Goal: Entertainment & Leisure: Consume media (video, audio)

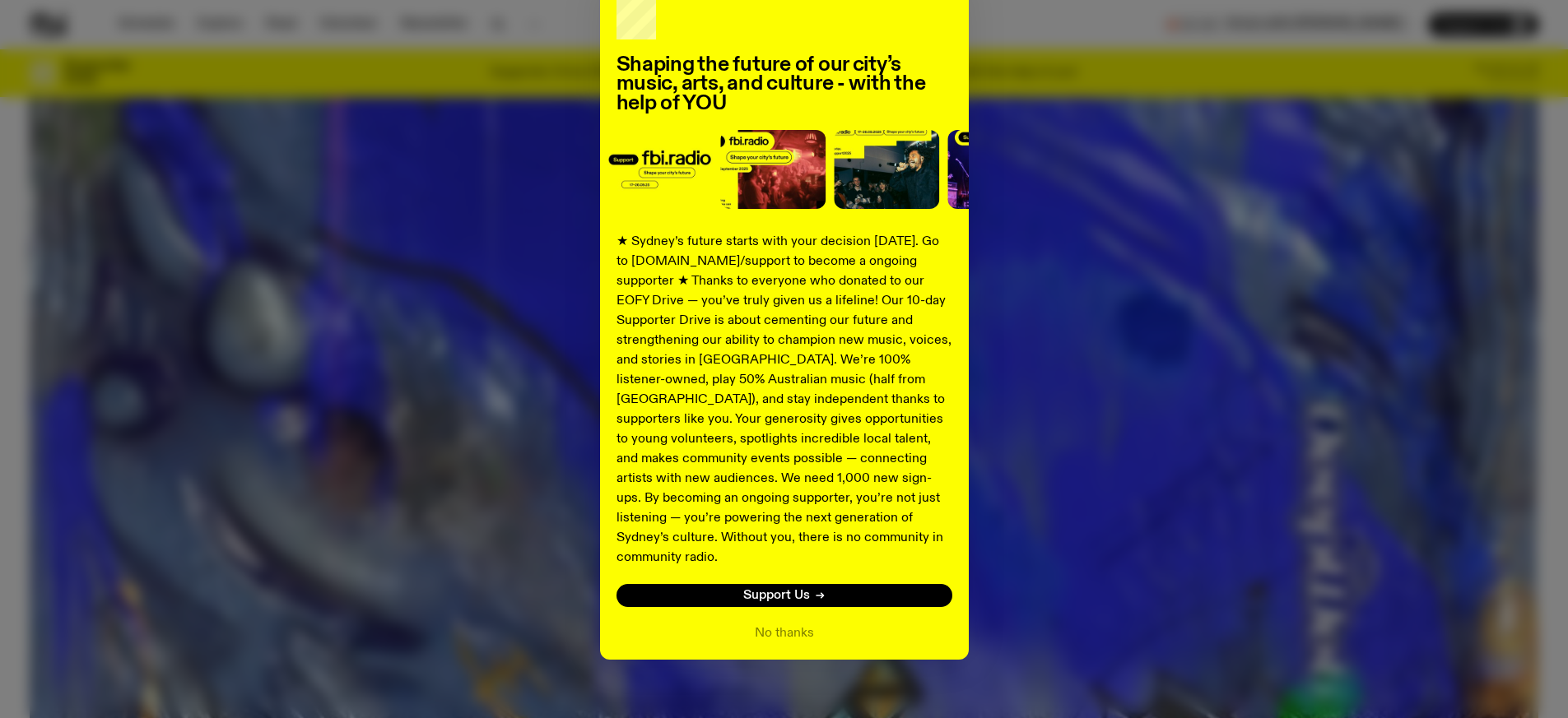
scroll to position [97, 0]
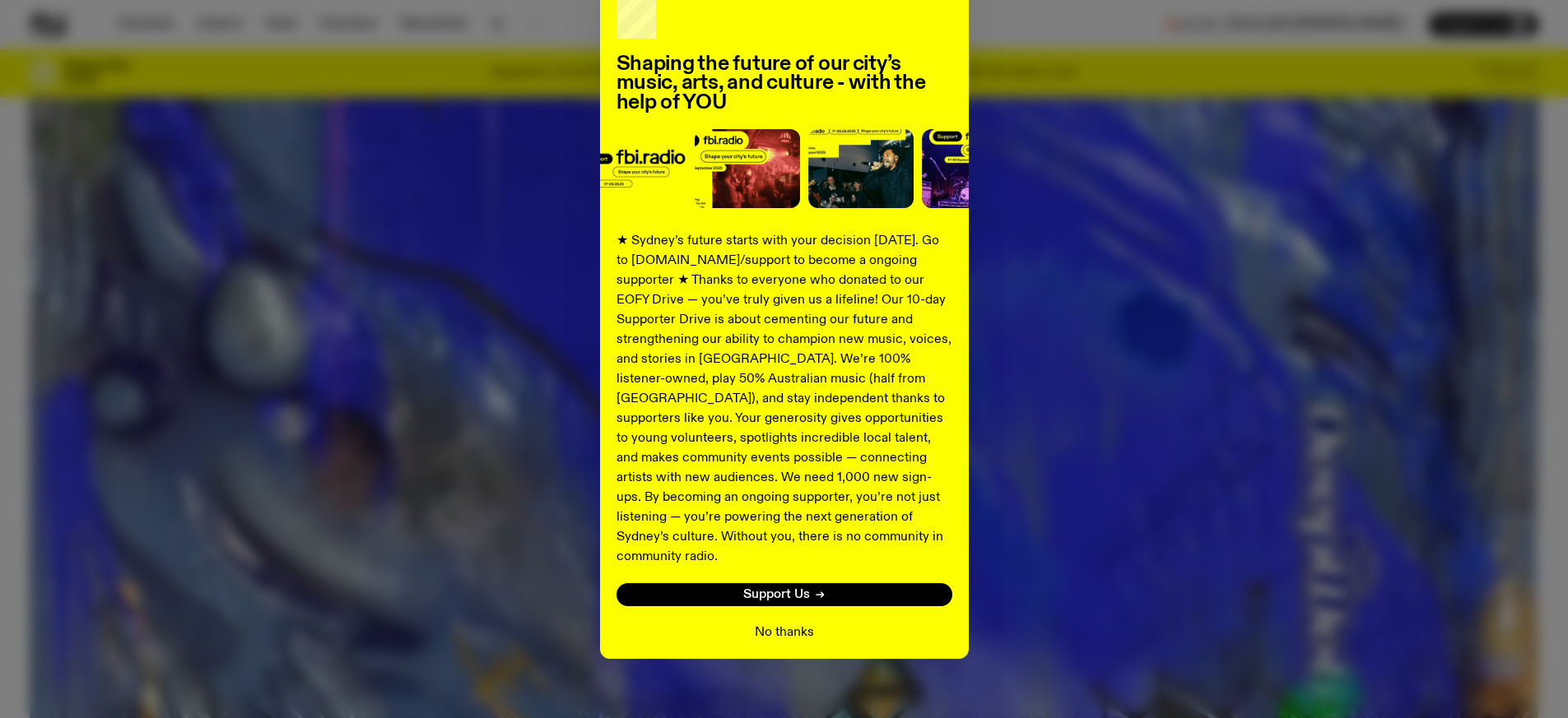
click at [798, 623] on button "No thanks" at bounding box center [784, 633] width 59 height 20
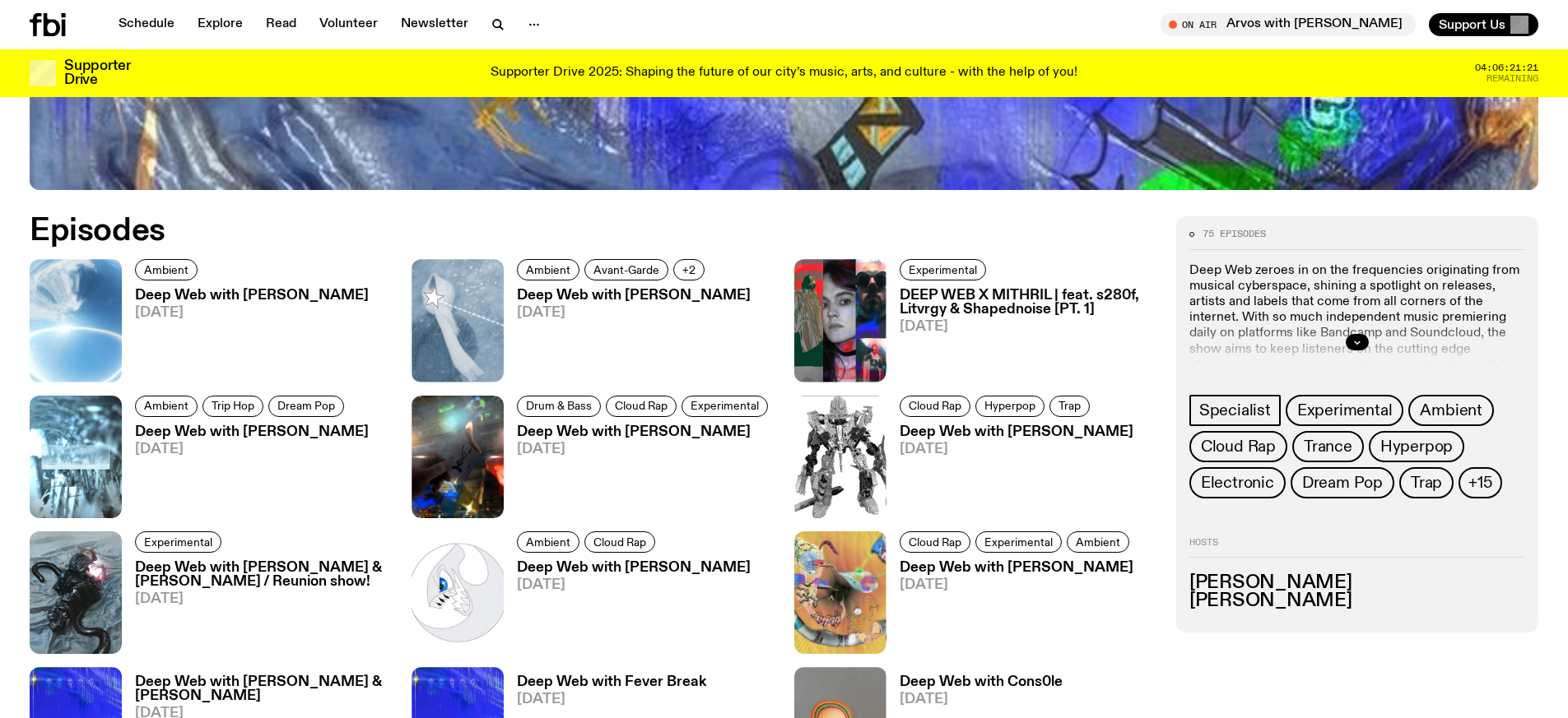
scroll to position [896, 0]
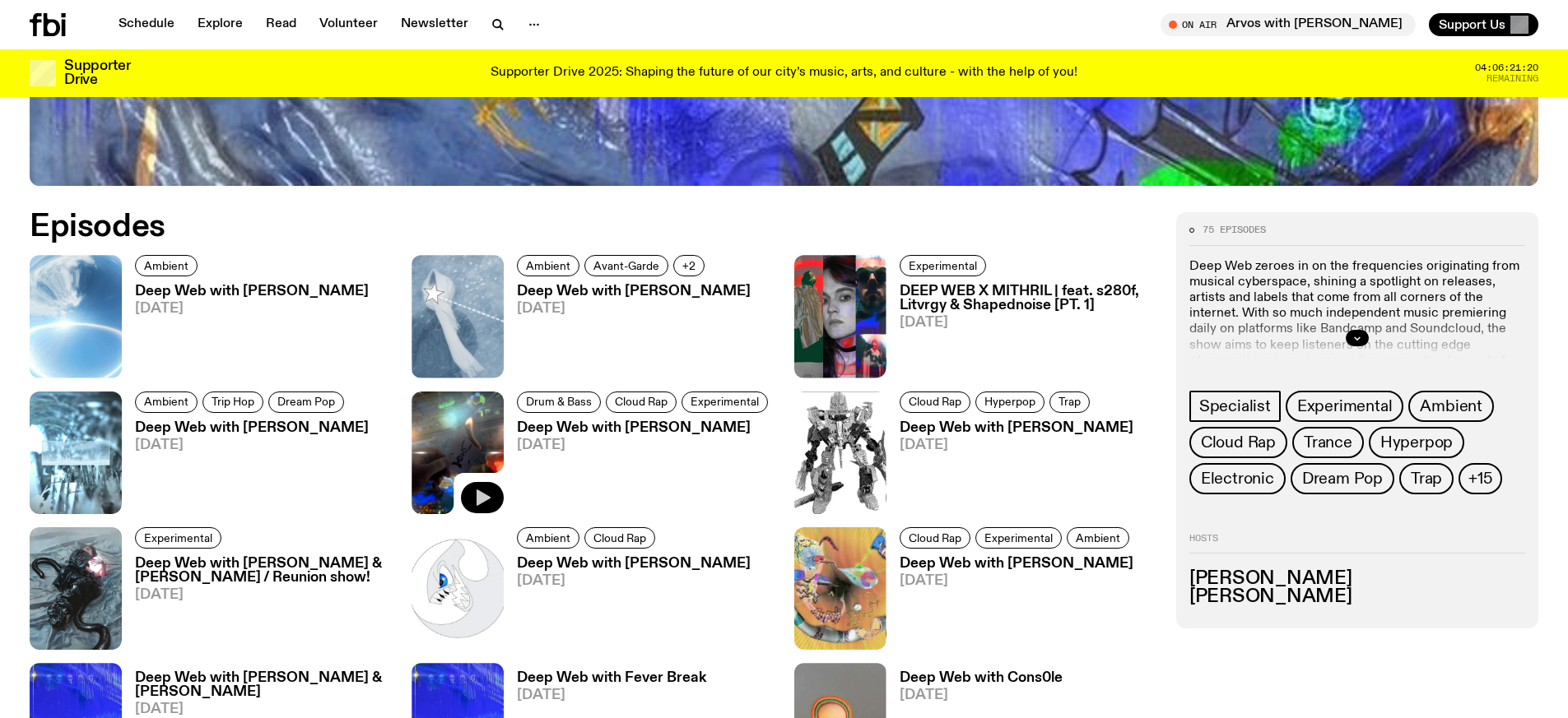
click at [483, 488] on icon "button" at bounding box center [482, 497] width 20 height 20
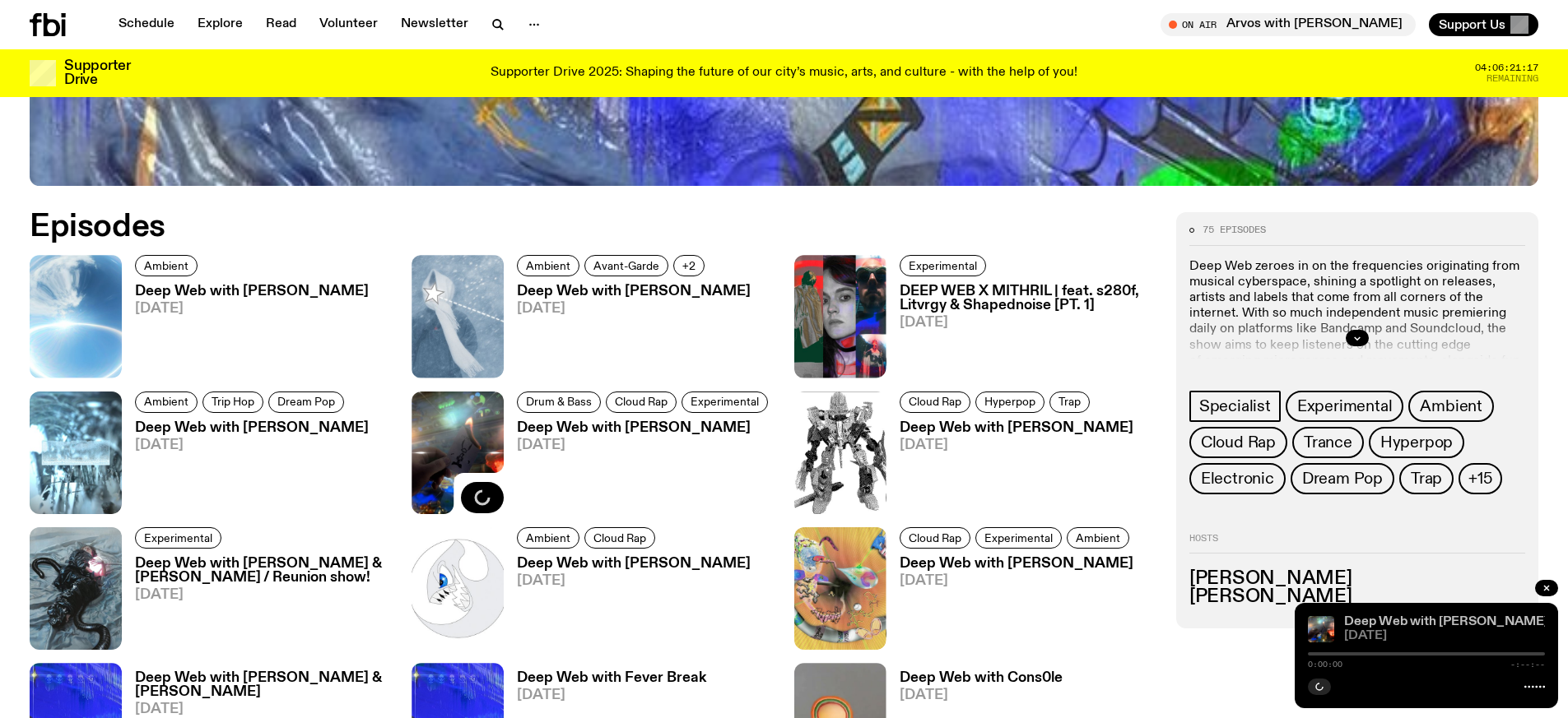
click at [1359, 624] on link "Deep Web with [PERSON_NAME]" at bounding box center [1446, 622] width 204 height 13
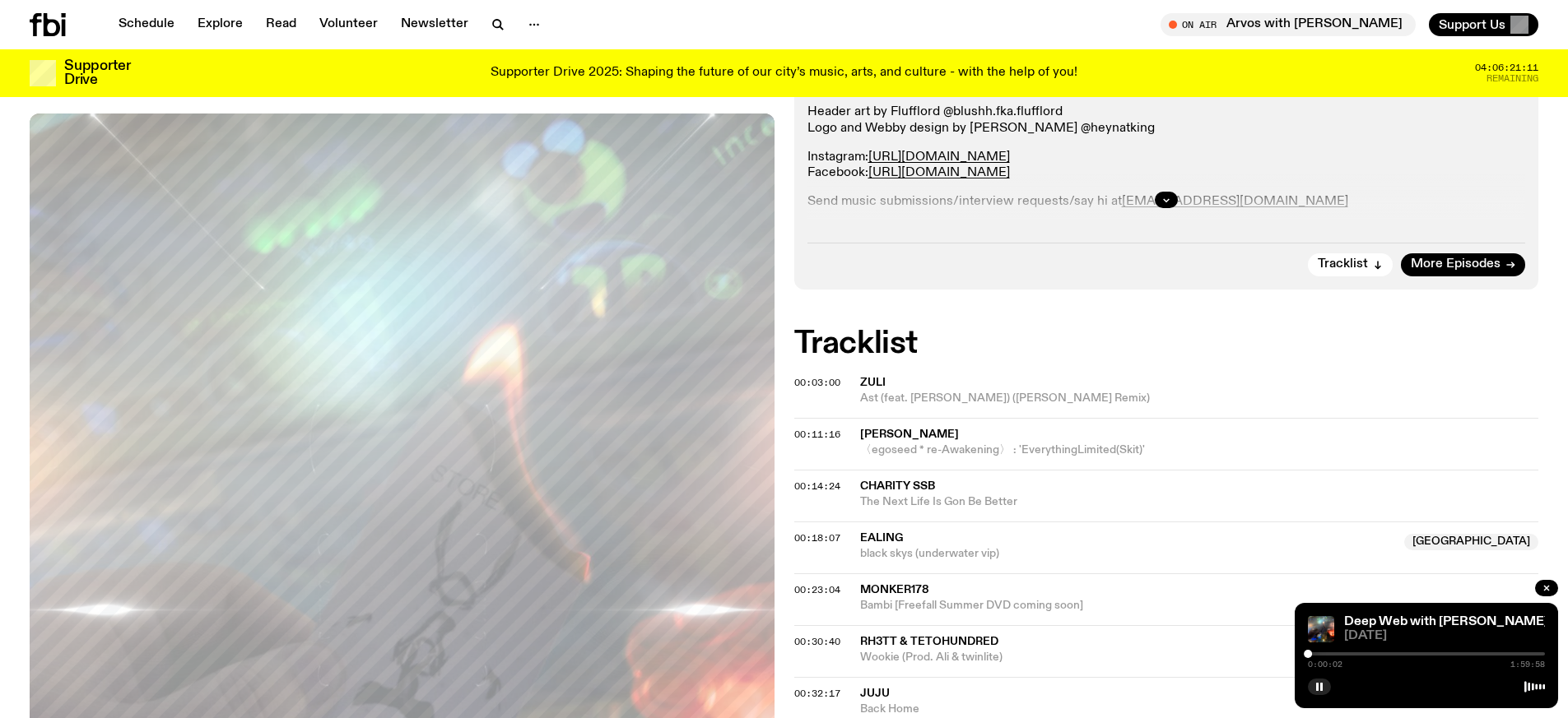
scroll to position [405, 0]
click at [1551, 588] on icon "button" at bounding box center [1546, 588] width 10 height 10
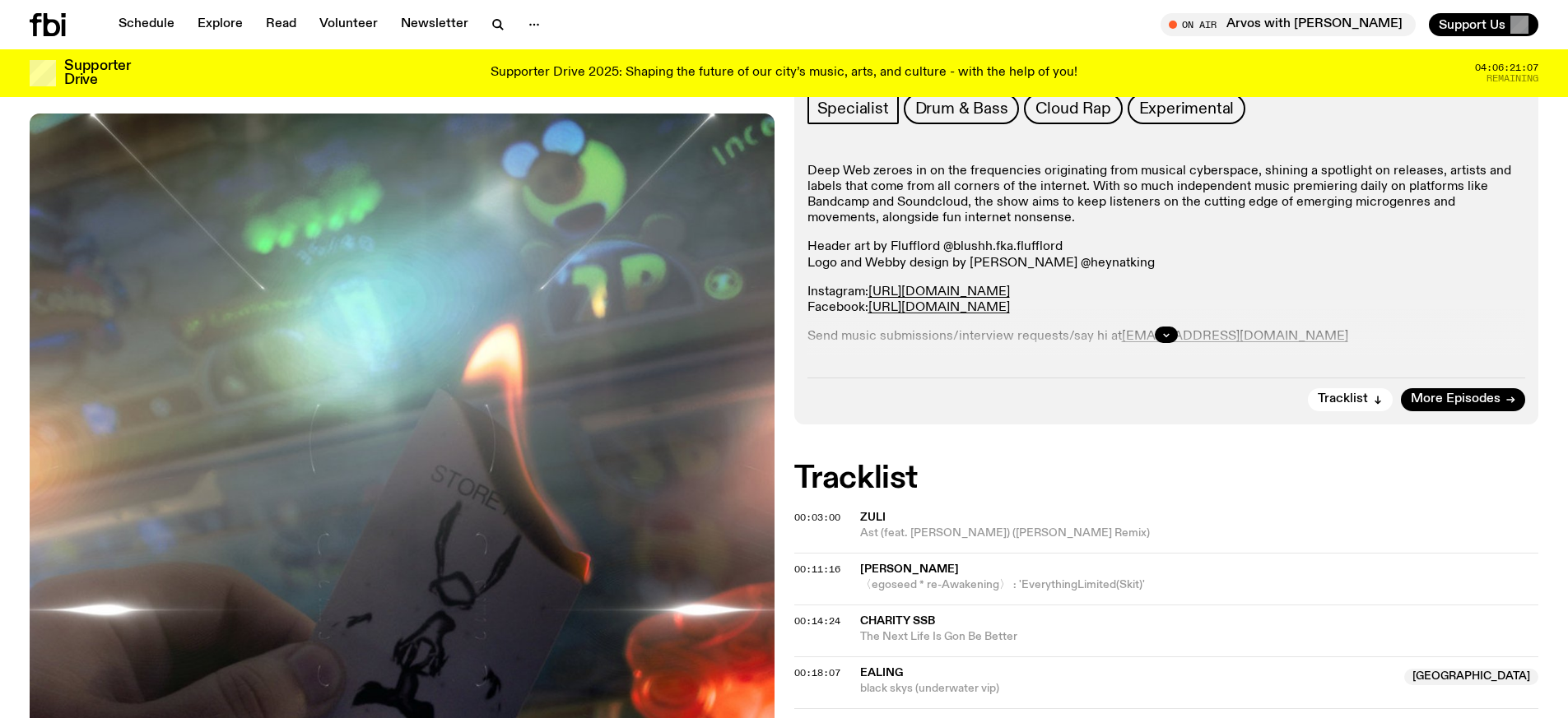
scroll to position [241, 0]
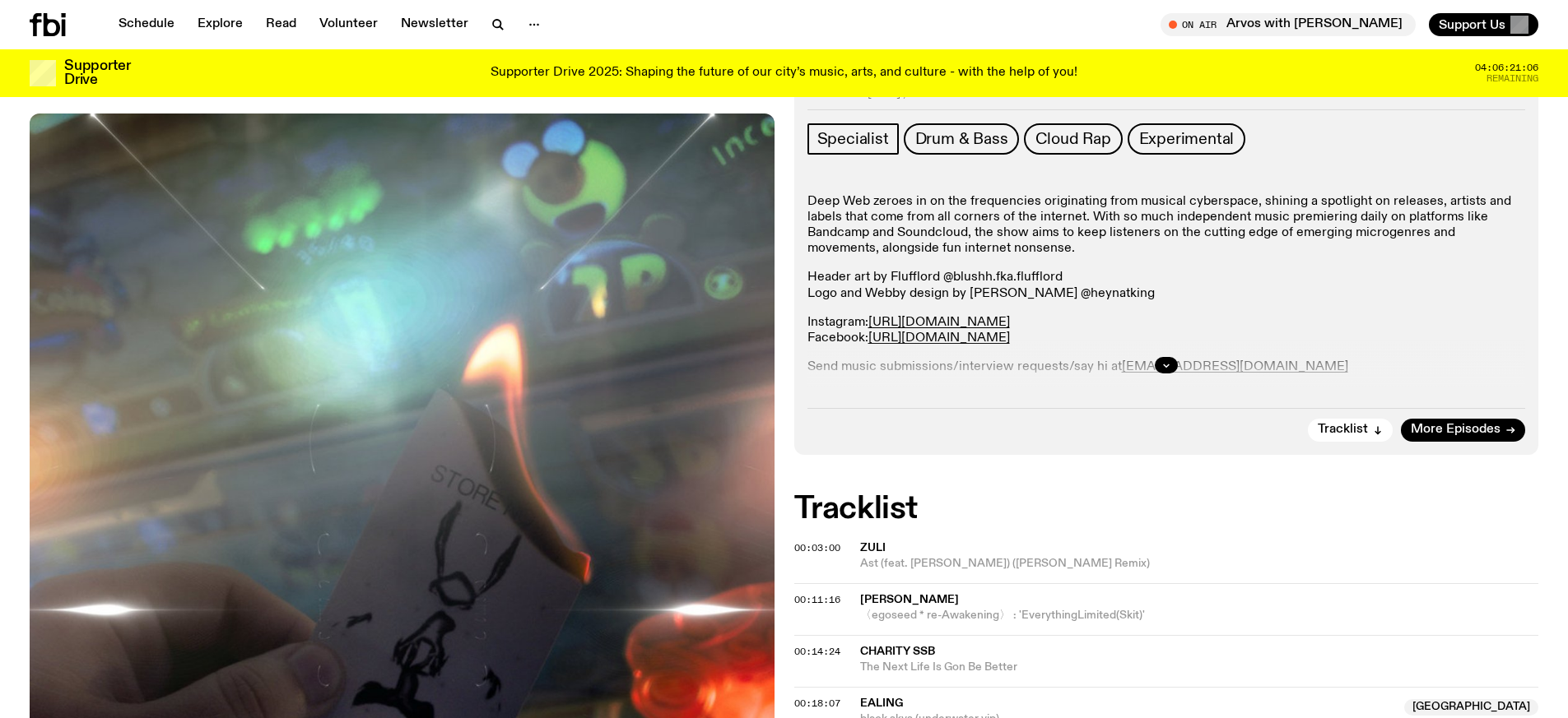
click at [576, 419] on img at bounding box center [402, 610] width 745 height 992
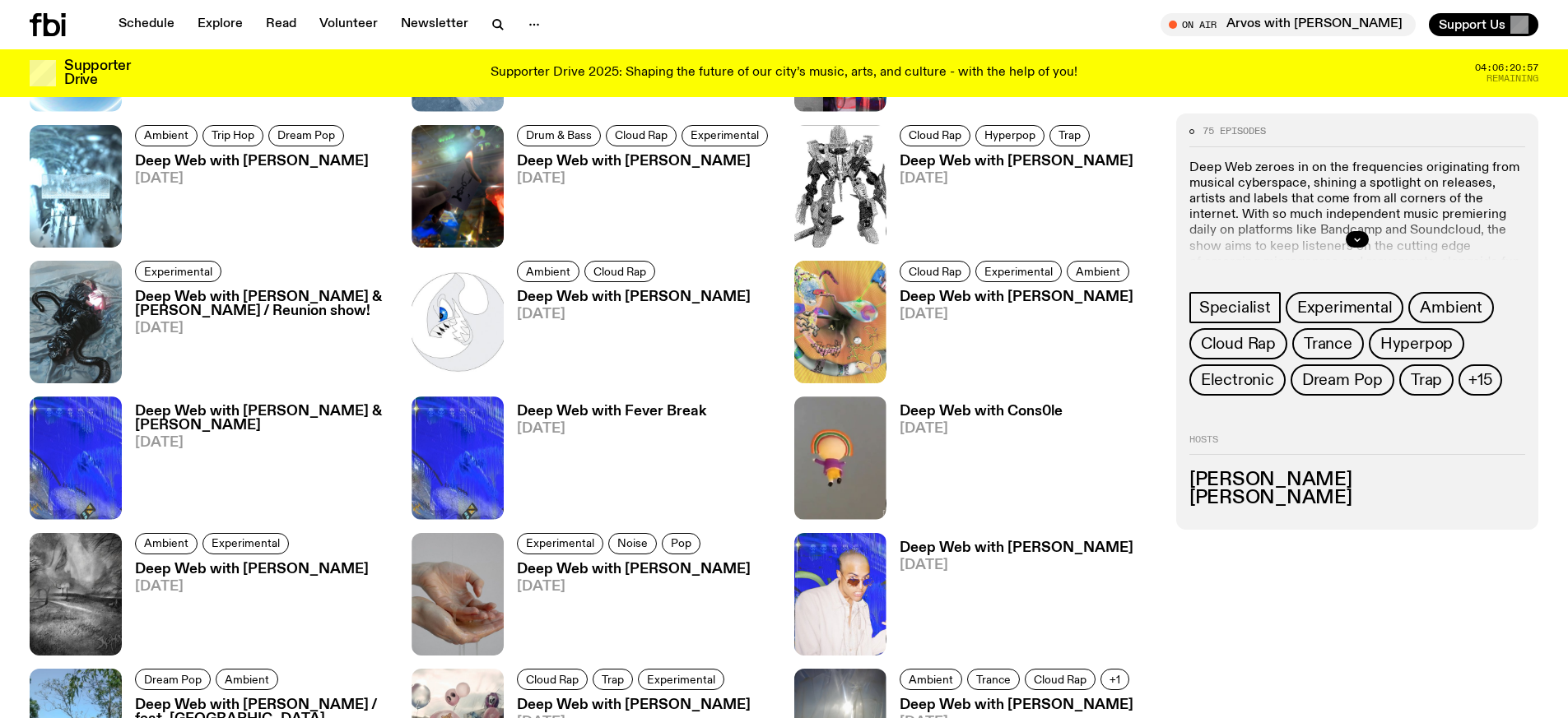
scroll to position [978, 0]
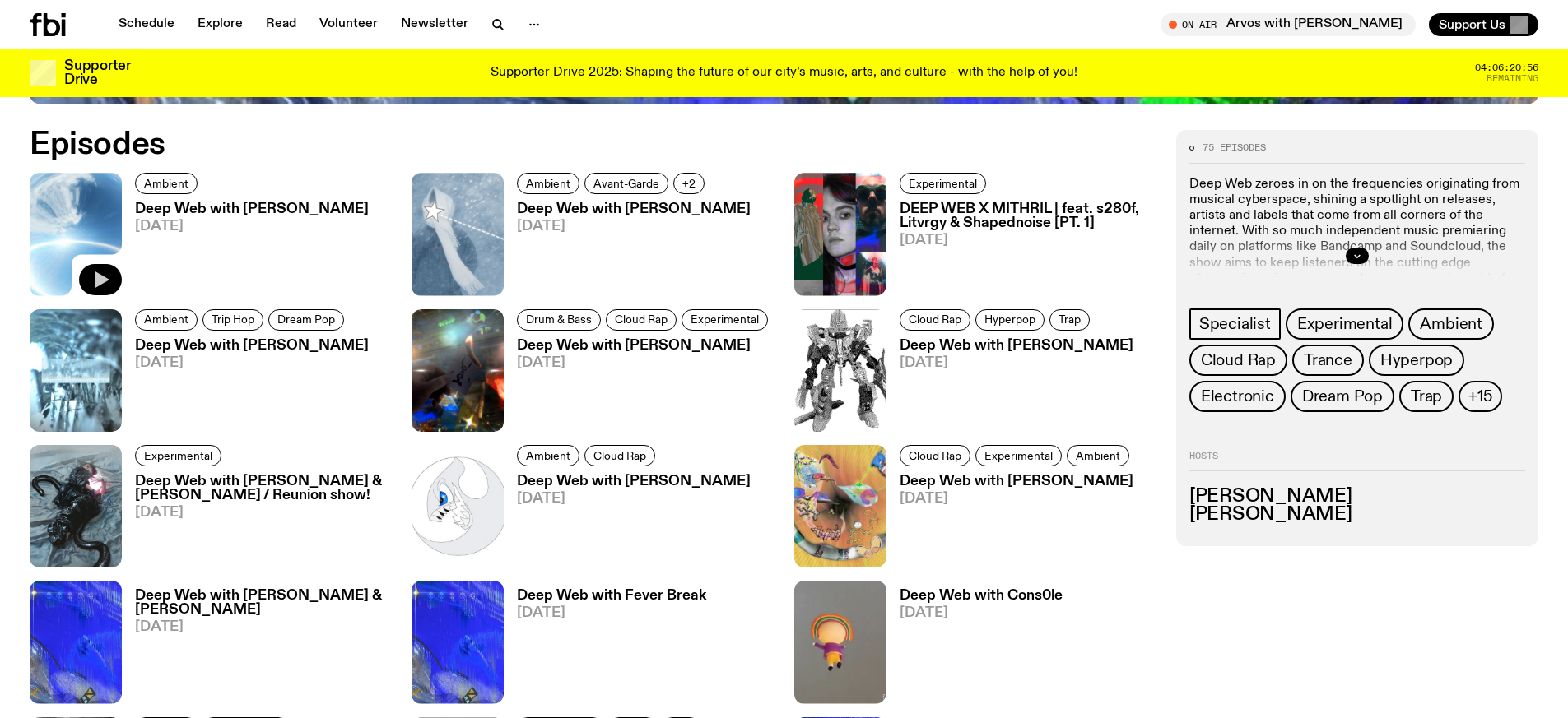
click at [116, 272] on button "button" at bounding box center [100, 279] width 43 height 32
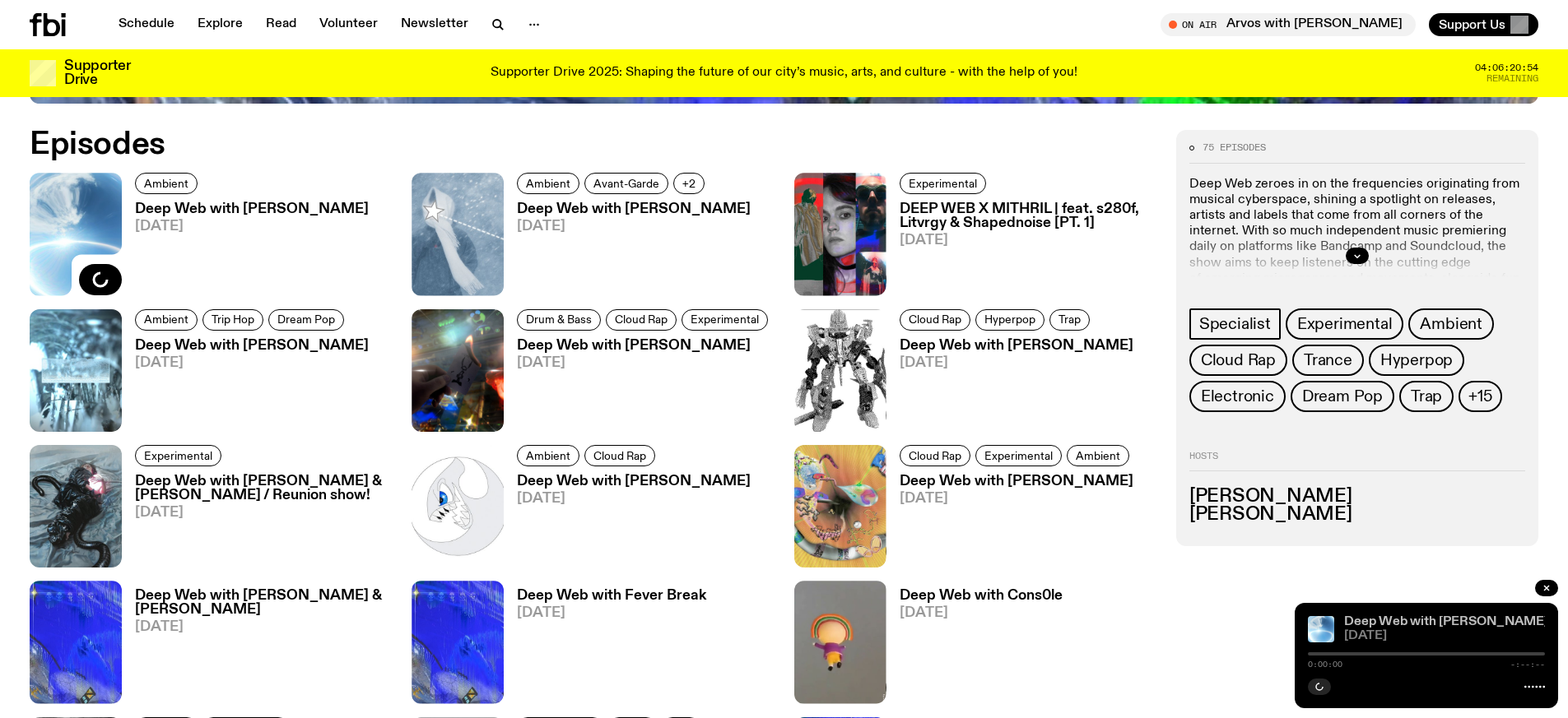
click at [1405, 622] on link "Deep Web with [PERSON_NAME]" at bounding box center [1446, 622] width 204 height 13
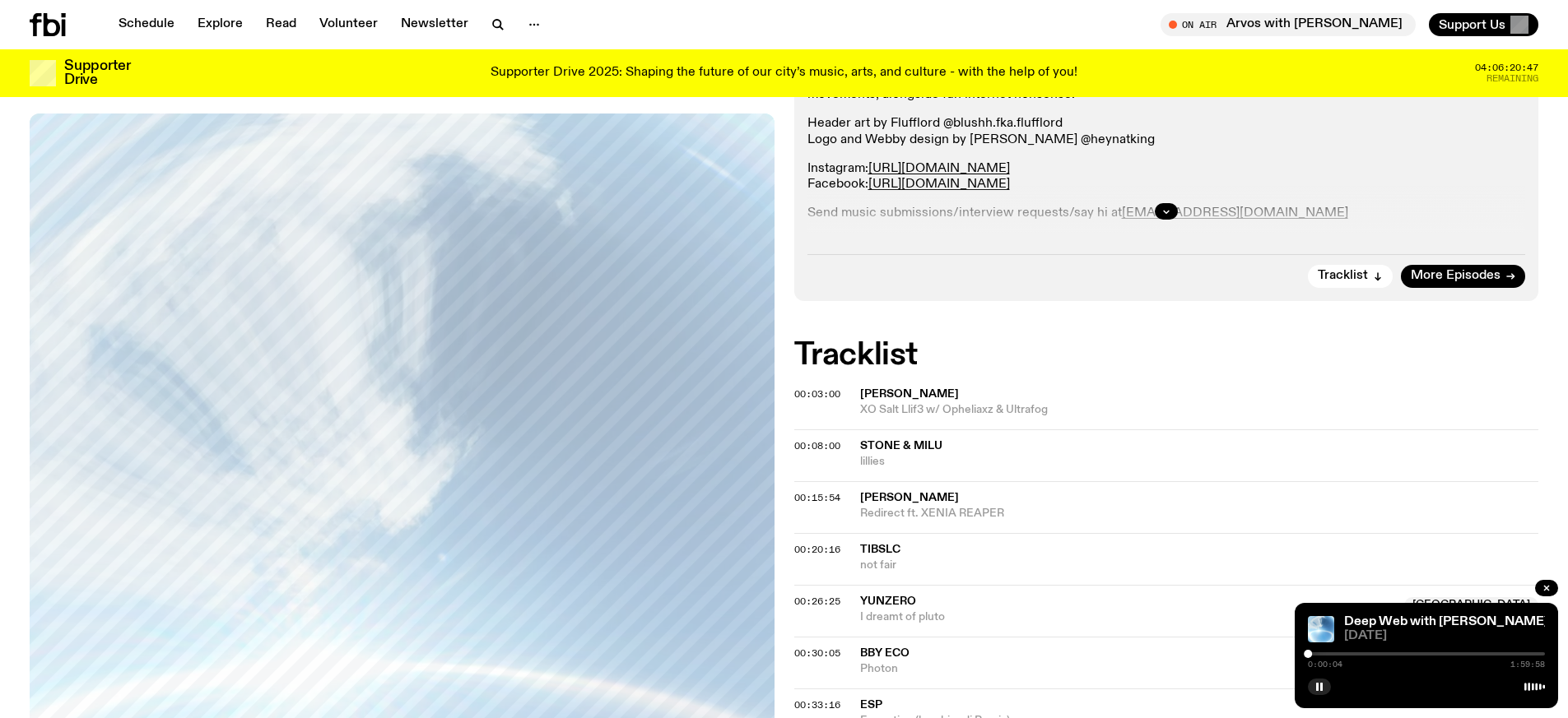
scroll to position [490, 0]
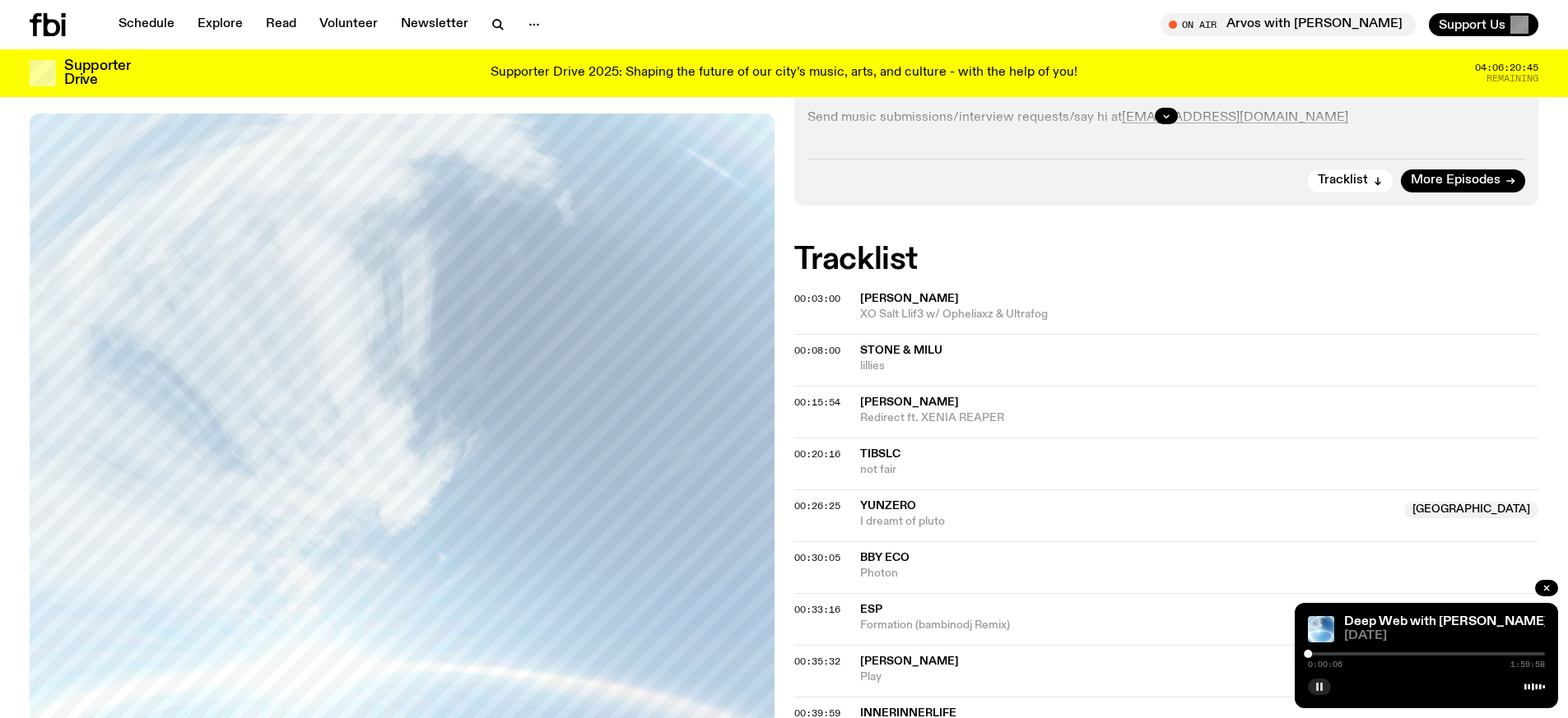
click at [1321, 686] on rect "button" at bounding box center [1321, 686] width 3 height 9
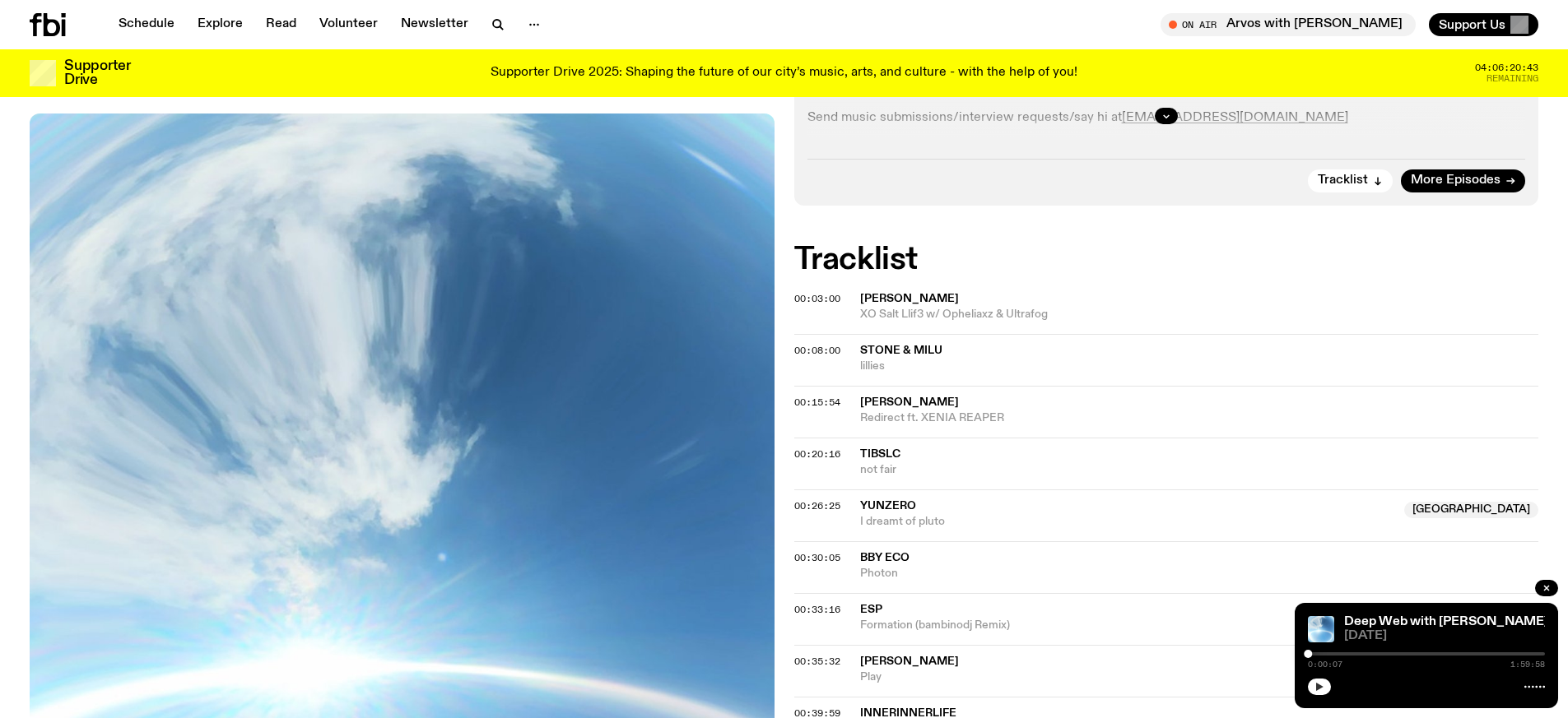
click at [1321, 686] on icon "button" at bounding box center [1319, 686] width 8 height 9
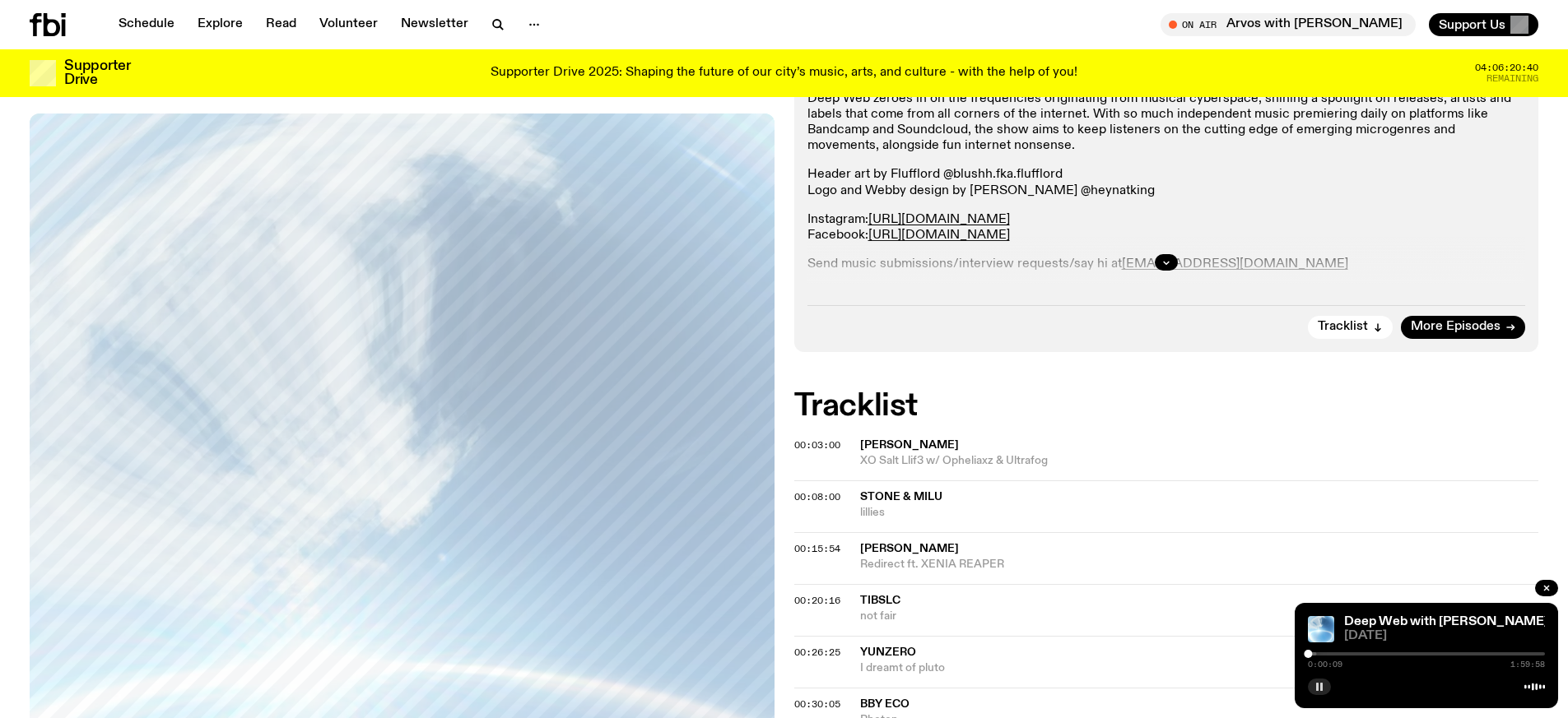
scroll to position [326, 0]
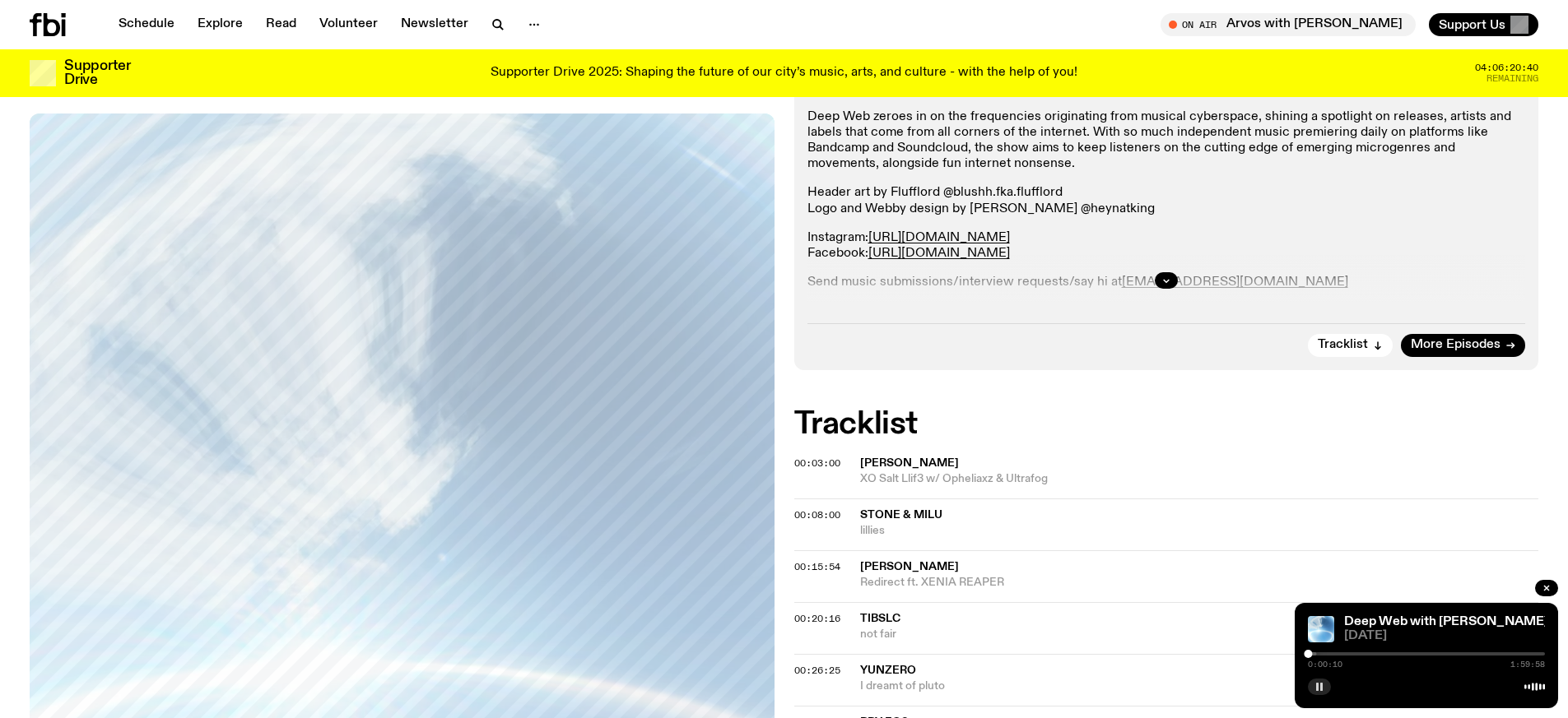
click at [882, 526] on span "lillies" at bounding box center [1199, 531] width 679 height 15
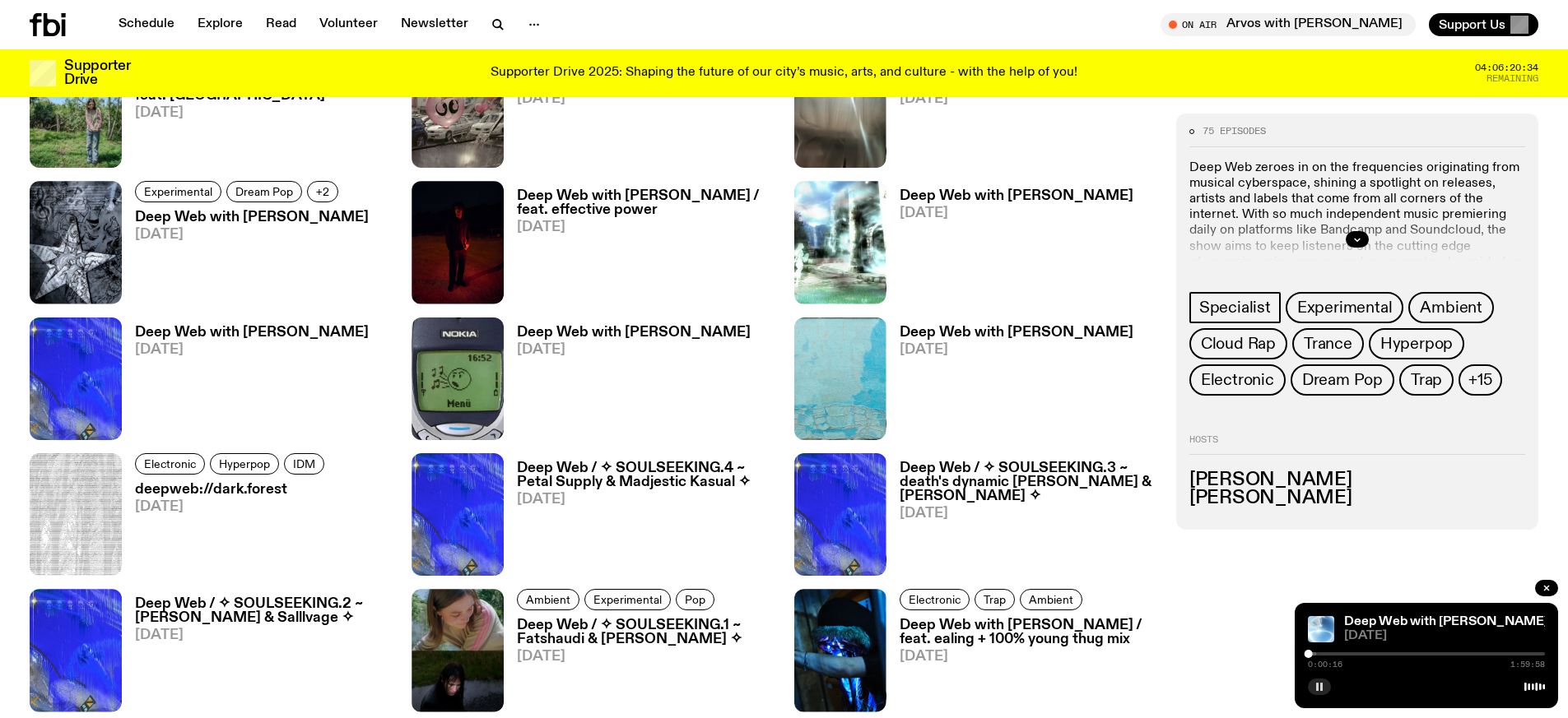
scroll to position [1883, 0]
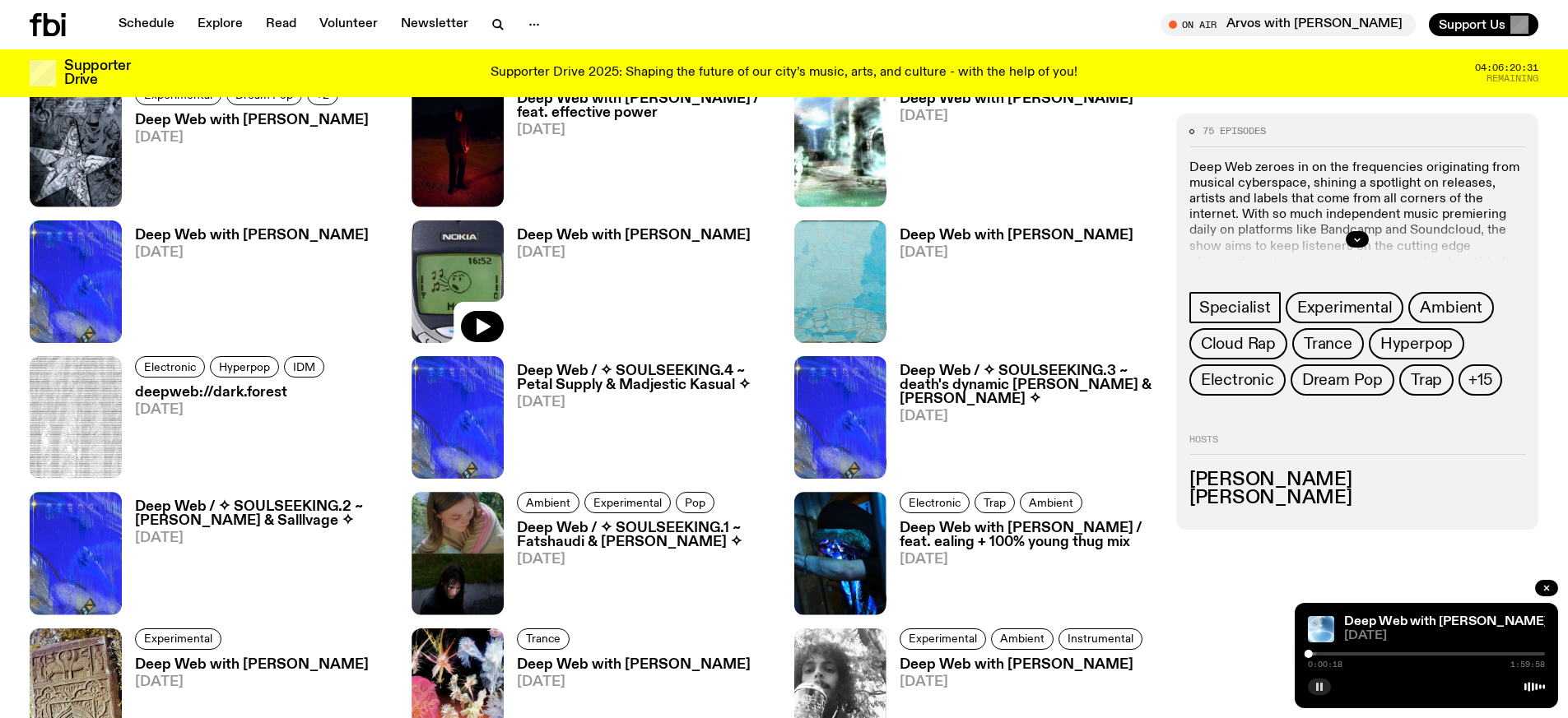
click at [483, 303] on icon at bounding box center [457, 282] width 92 height 122
click at [487, 328] on icon "button" at bounding box center [483, 326] width 14 height 16
